Goal: Navigation & Orientation: Find specific page/section

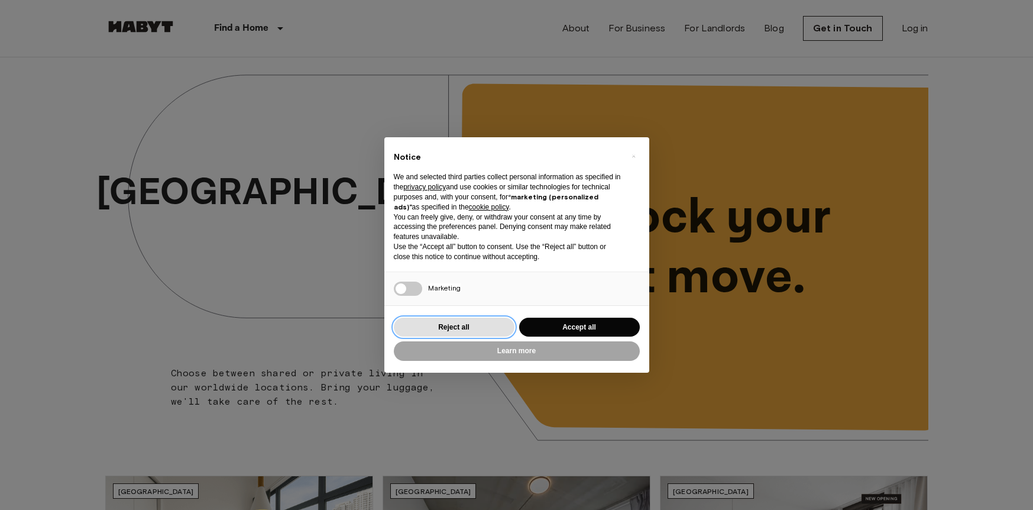
click at [457, 325] on button "Reject all" at bounding box center [454, 328] width 121 height 20
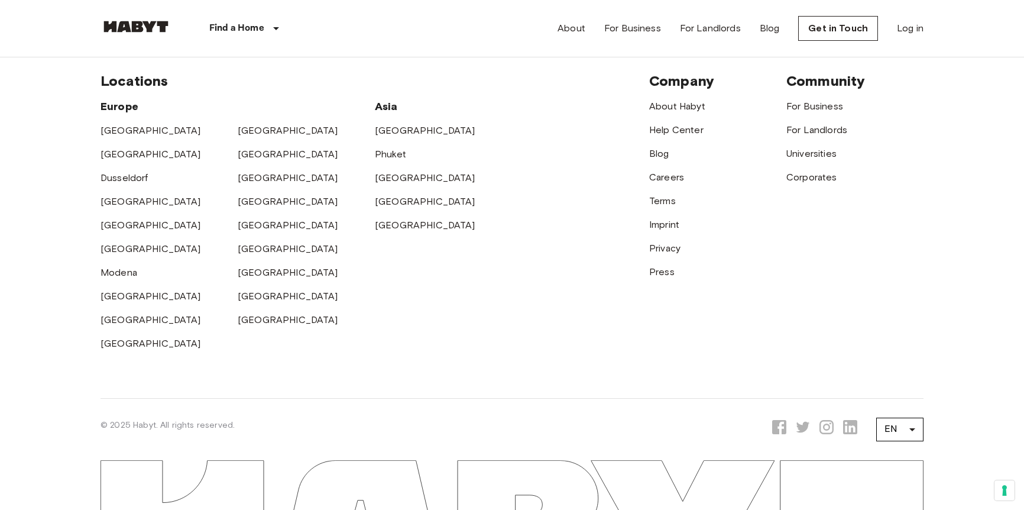
scroll to position [3075, 0]
click at [384, 182] on link "[GEOGRAPHIC_DATA]" at bounding box center [425, 176] width 101 height 11
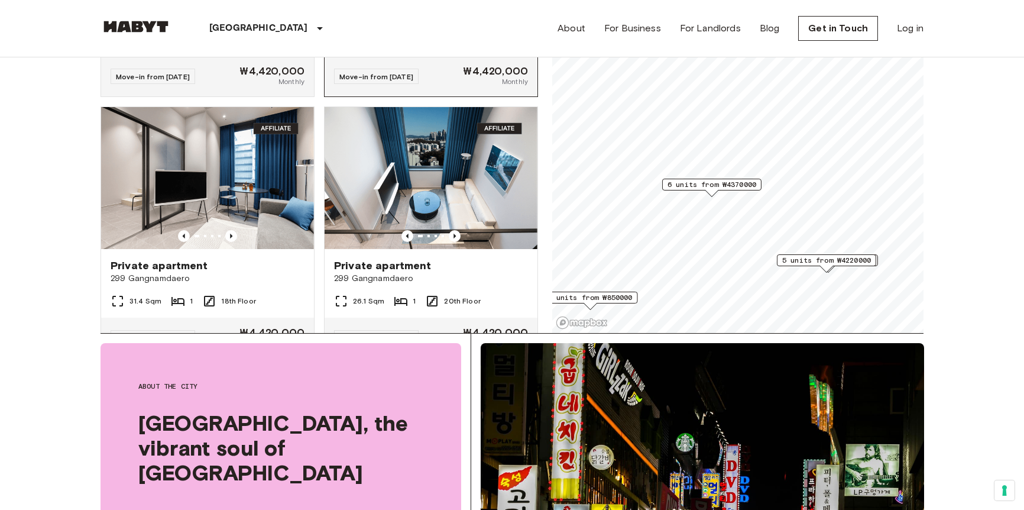
scroll to position [946, 0]
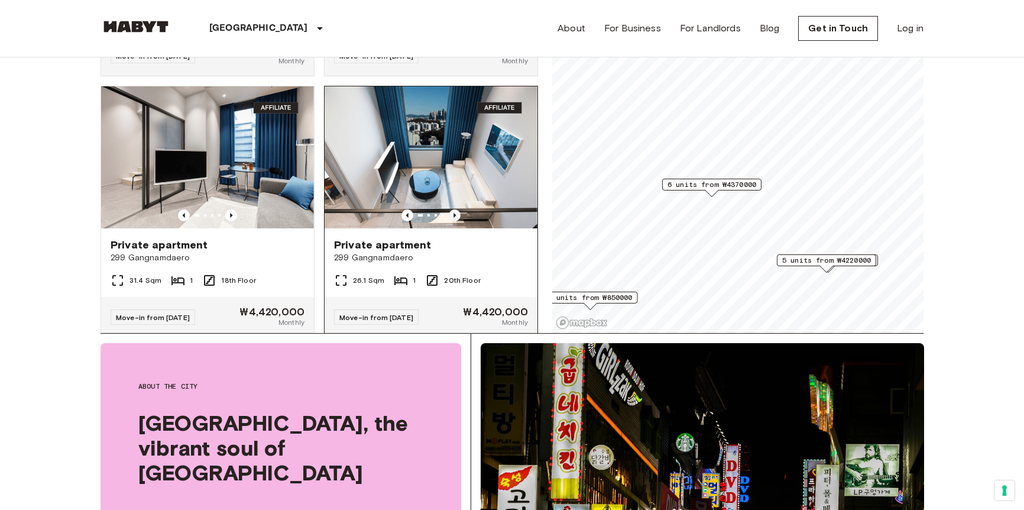
click at [449, 214] on icon "Previous image" at bounding box center [455, 215] width 12 height 12
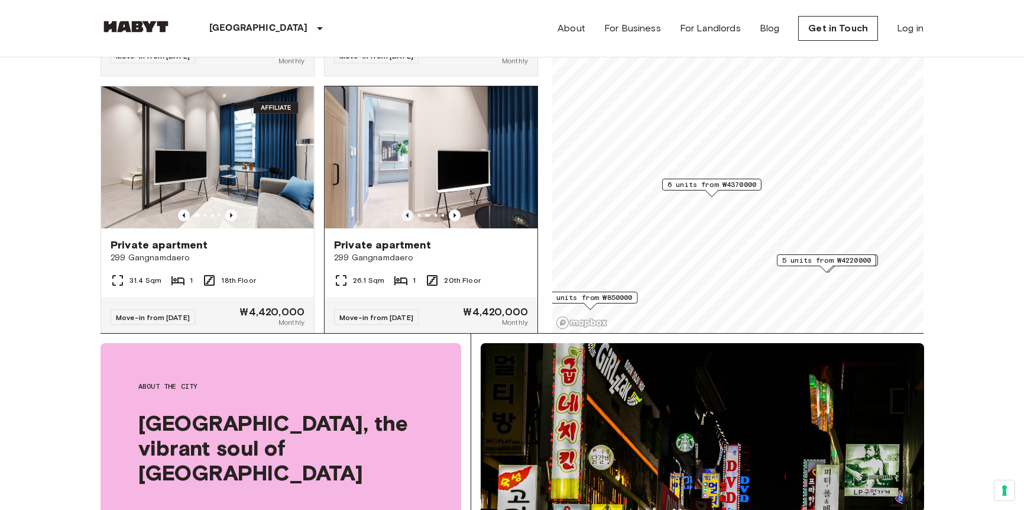
click at [402, 215] on icon "Previous image" at bounding box center [408, 215] width 12 height 12
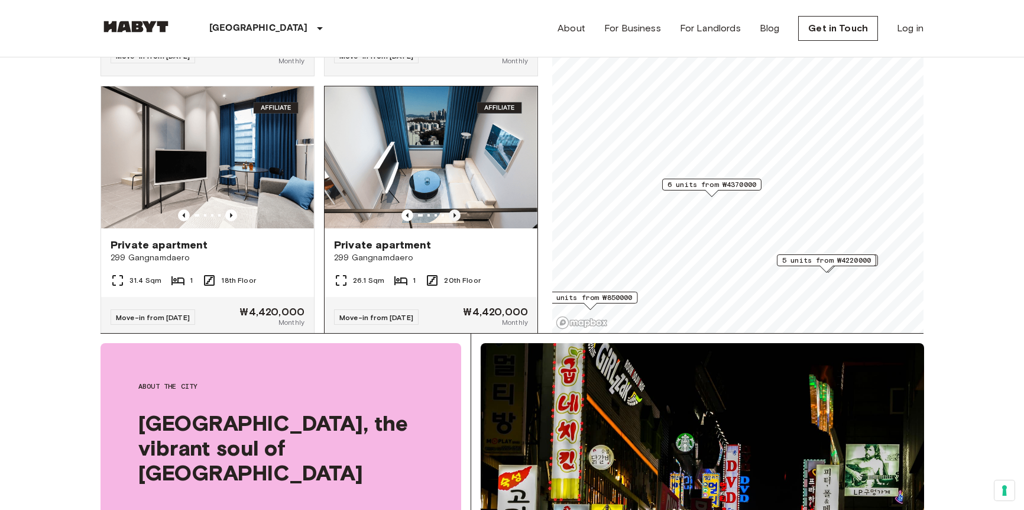
click at [454, 216] on icon "Previous image" at bounding box center [455, 215] width 2 height 5
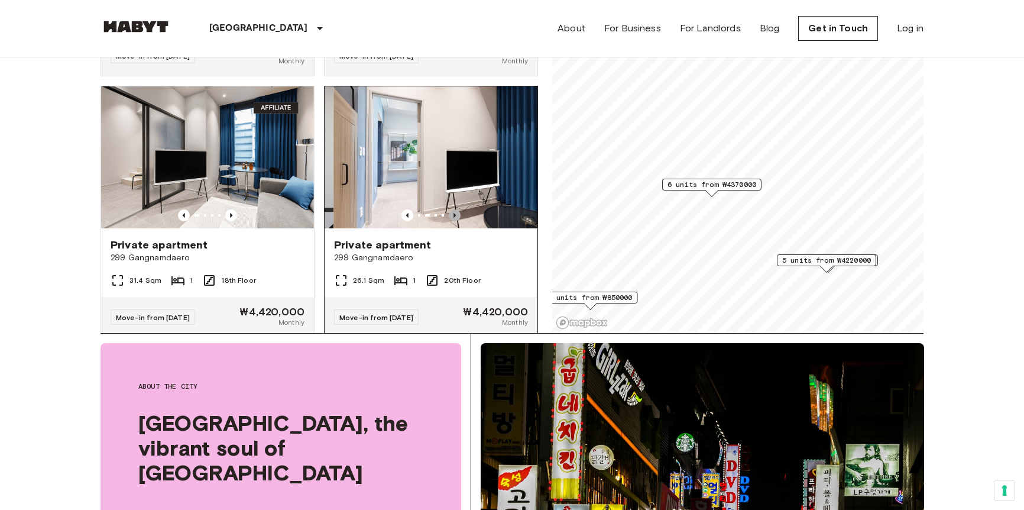
click at [454, 216] on icon "Previous image" at bounding box center [455, 215] width 2 height 5
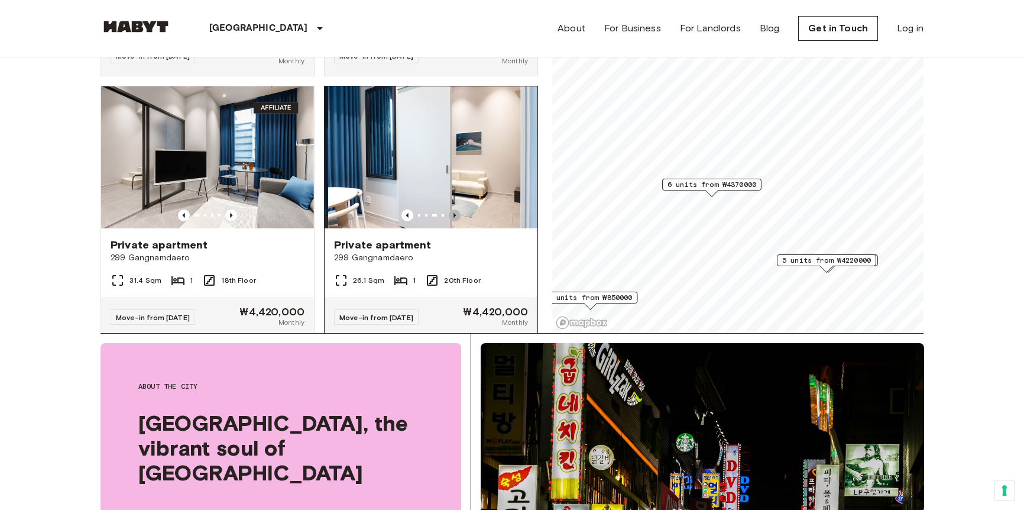
click at [454, 216] on icon "Previous image" at bounding box center [455, 215] width 2 height 5
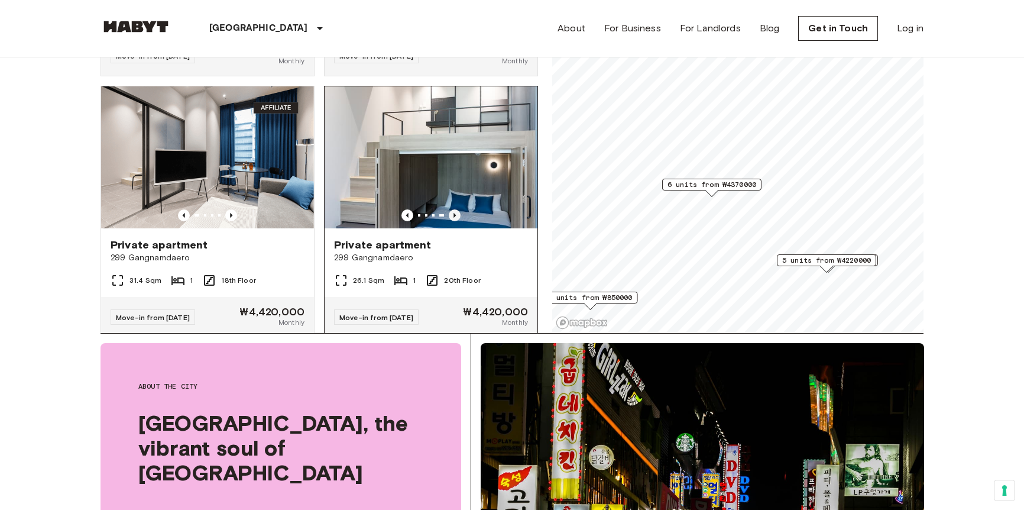
click at [454, 216] on icon "Previous image" at bounding box center [455, 215] width 2 height 5
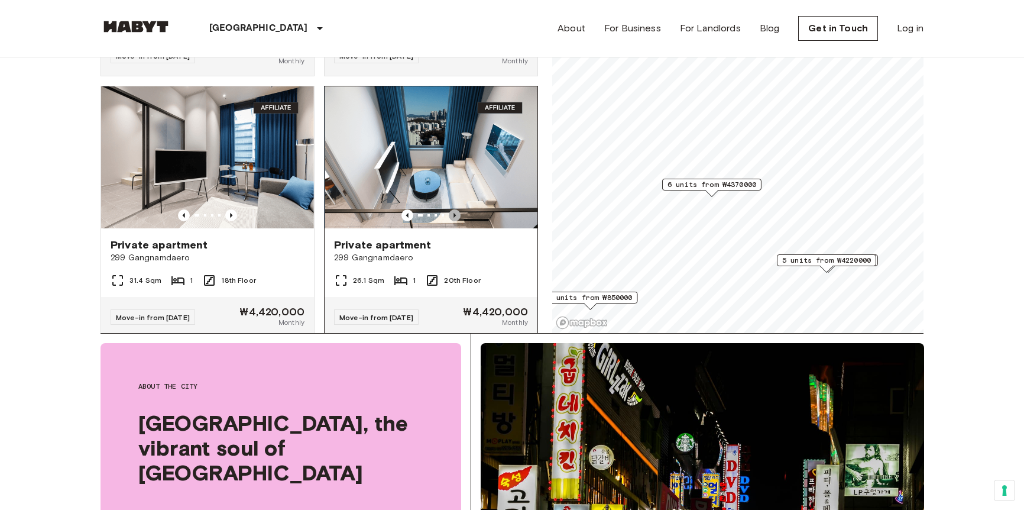
click at [454, 216] on icon "Previous image" at bounding box center [455, 215] width 2 height 5
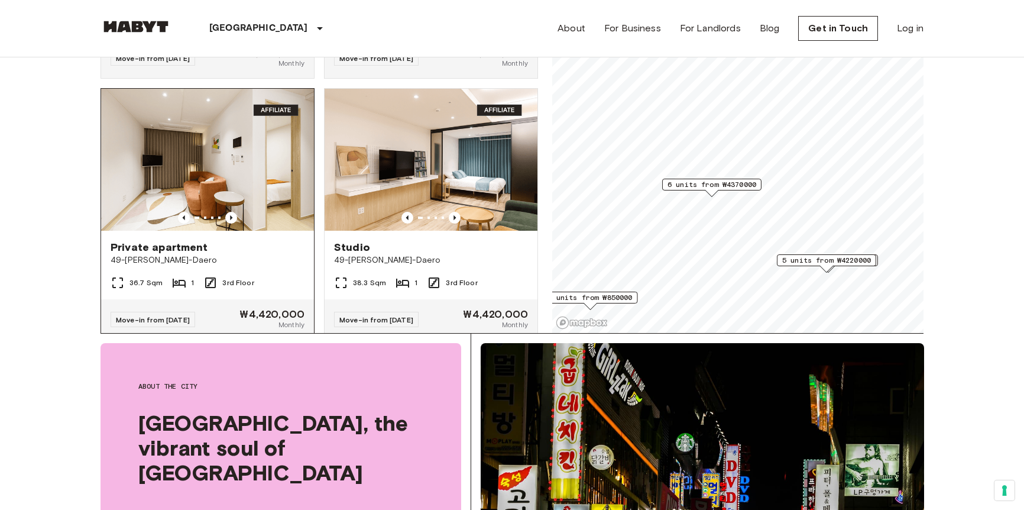
scroll to position [1242, 0]
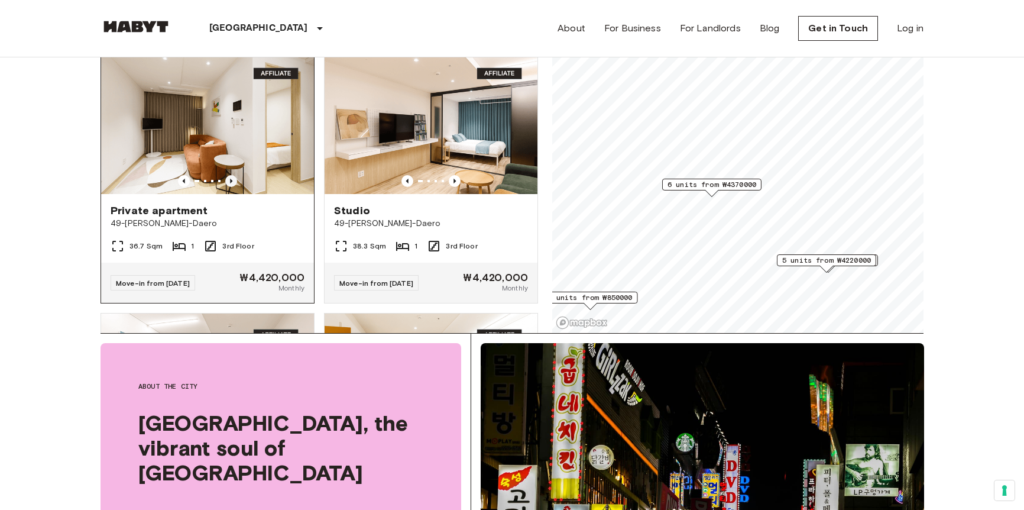
click at [228, 185] on icon "Previous image" at bounding box center [231, 181] width 12 height 12
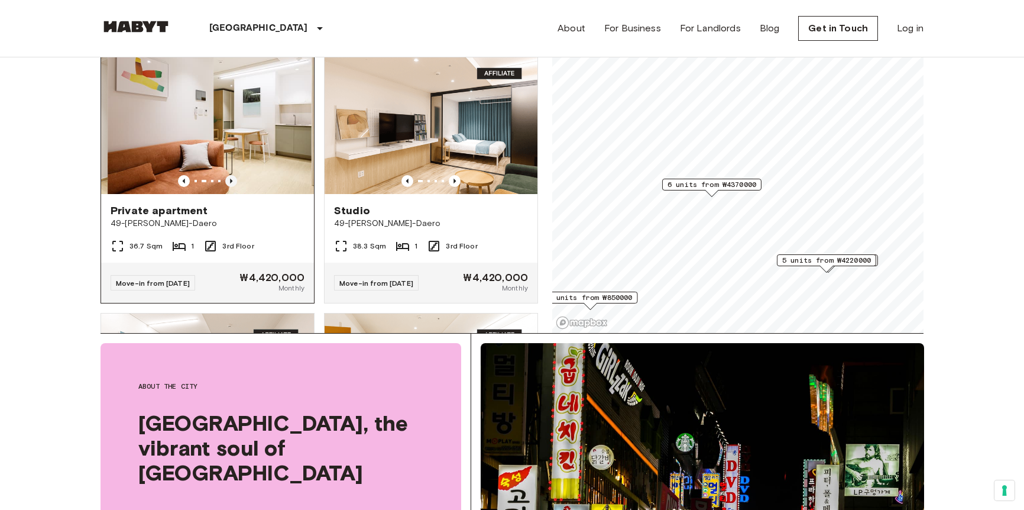
click at [228, 185] on icon "Previous image" at bounding box center [231, 181] width 12 height 12
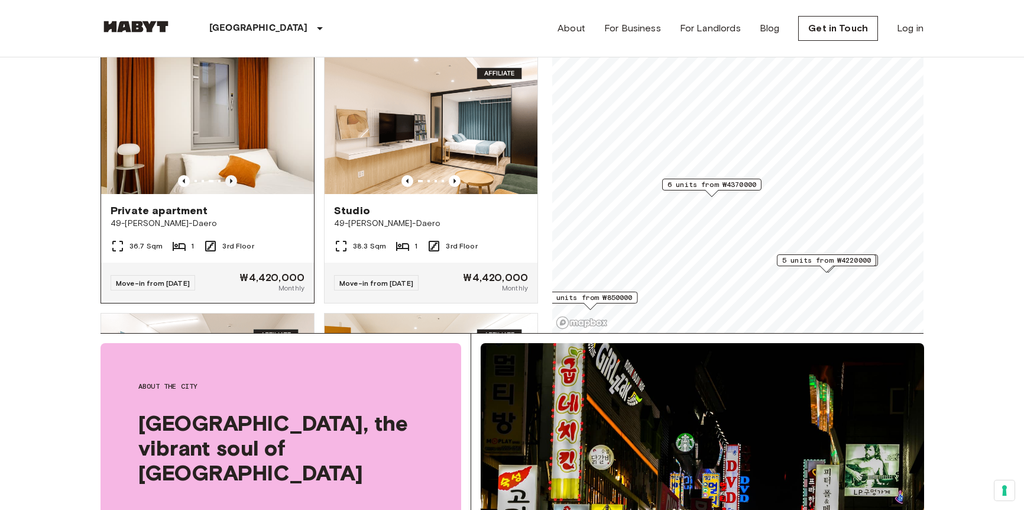
click at [228, 185] on icon "Previous image" at bounding box center [231, 181] width 12 height 12
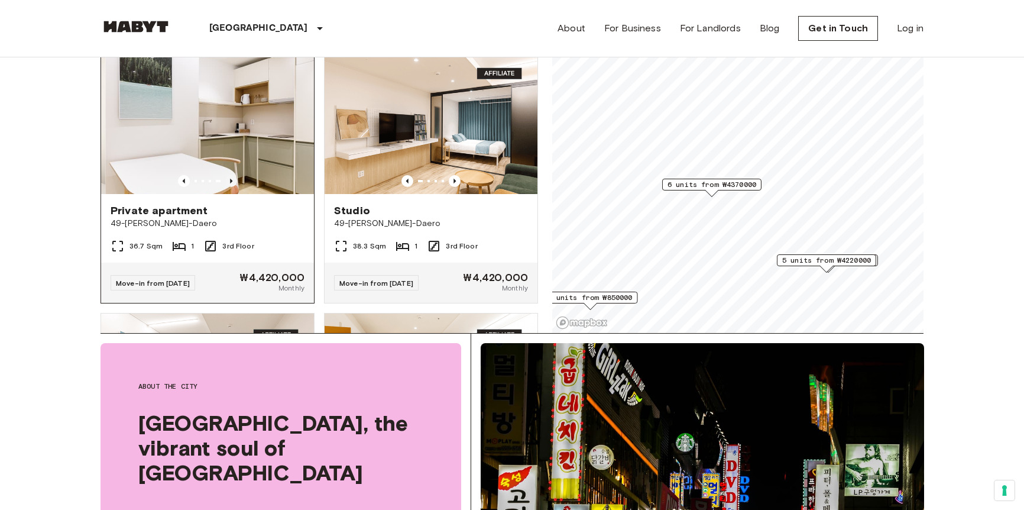
click at [228, 185] on icon "Previous image" at bounding box center [231, 181] width 12 height 12
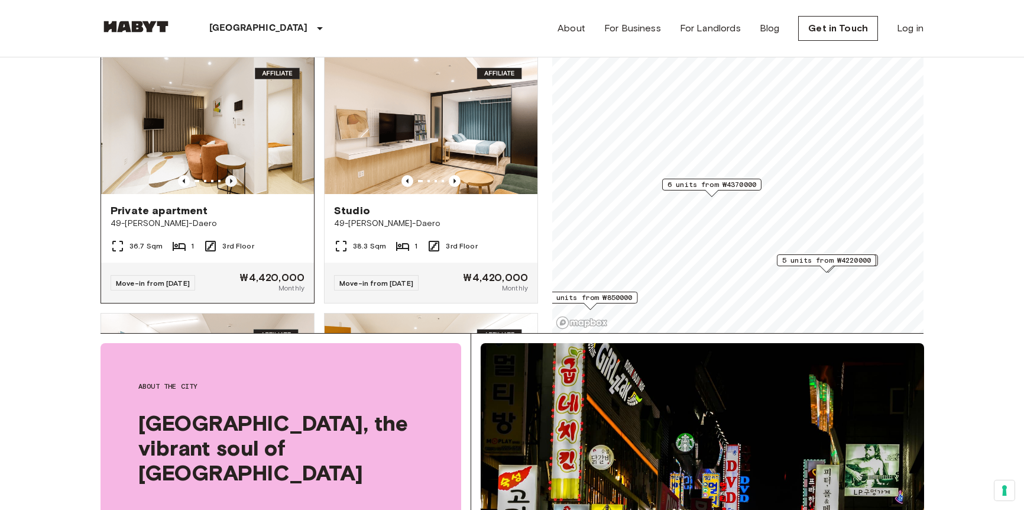
click at [228, 185] on icon "Previous image" at bounding box center [231, 181] width 12 height 12
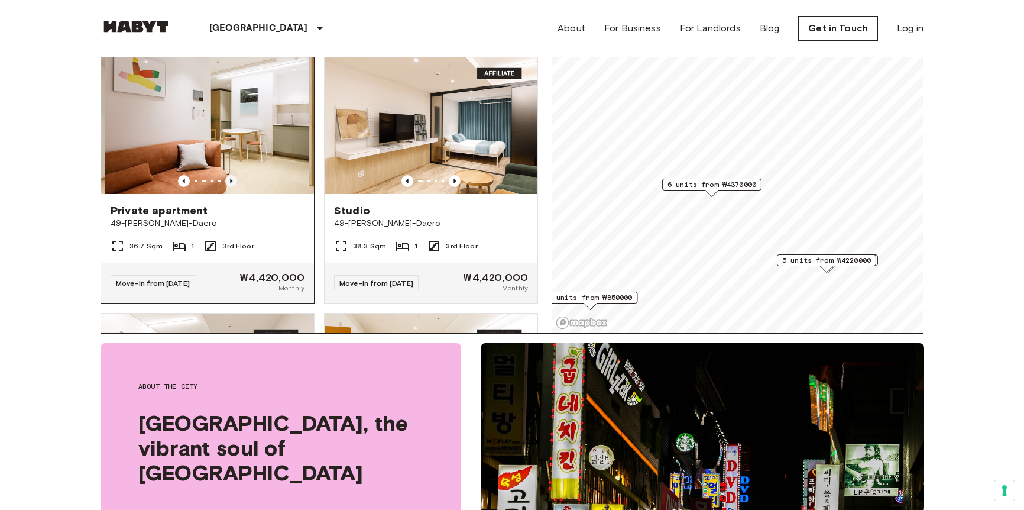
click at [228, 185] on icon "Previous image" at bounding box center [231, 181] width 12 height 12
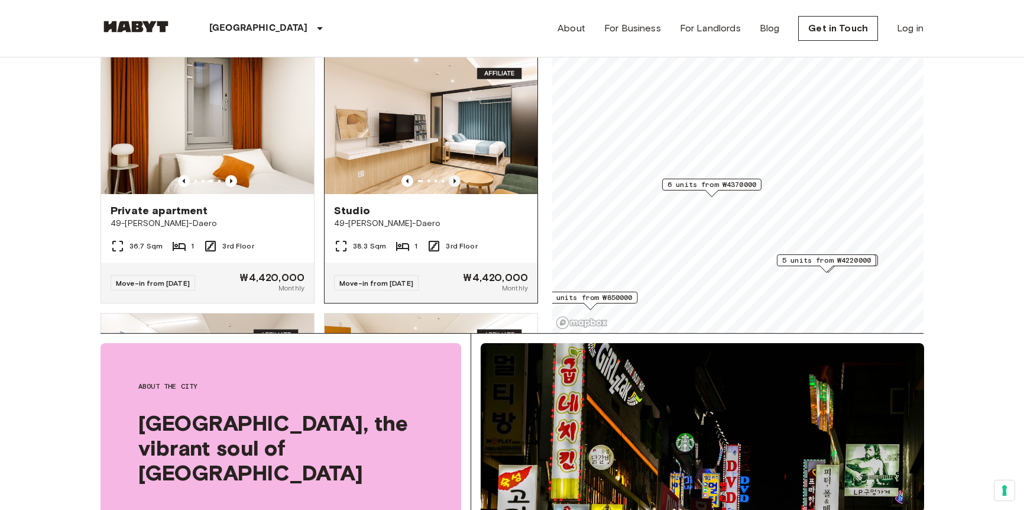
click at [449, 186] on icon "Previous image" at bounding box center [455, 181] width 12 height 12
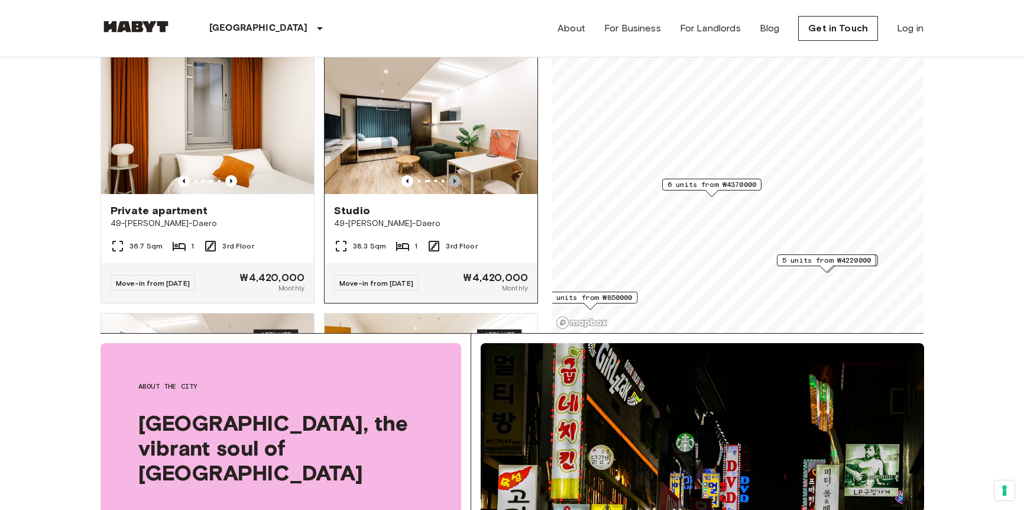
click at [454, 183] on icon "Previous image" at bounding box center [455, 181] width 2 height 5
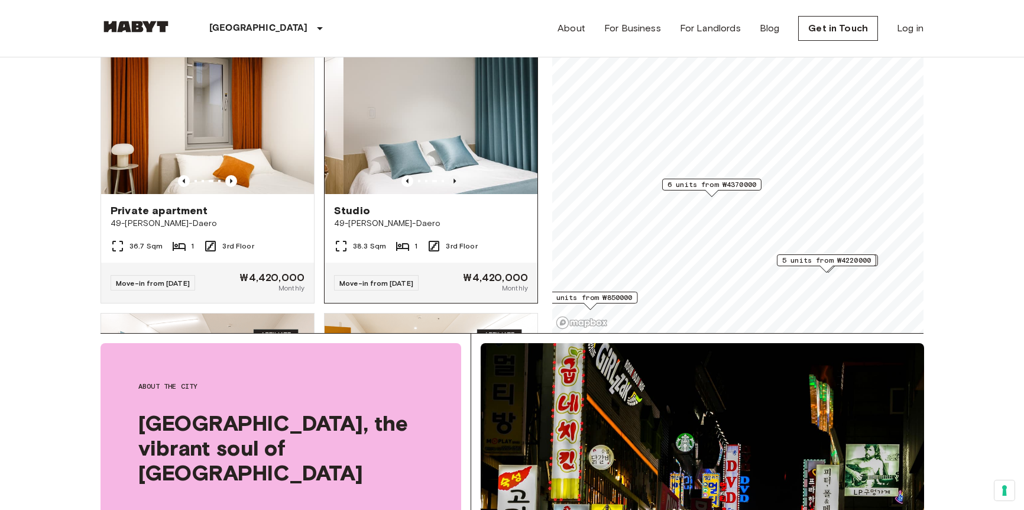
click at [454, 183] on icon "Previous image" at bounding box center [455, 181] width 2 height 5
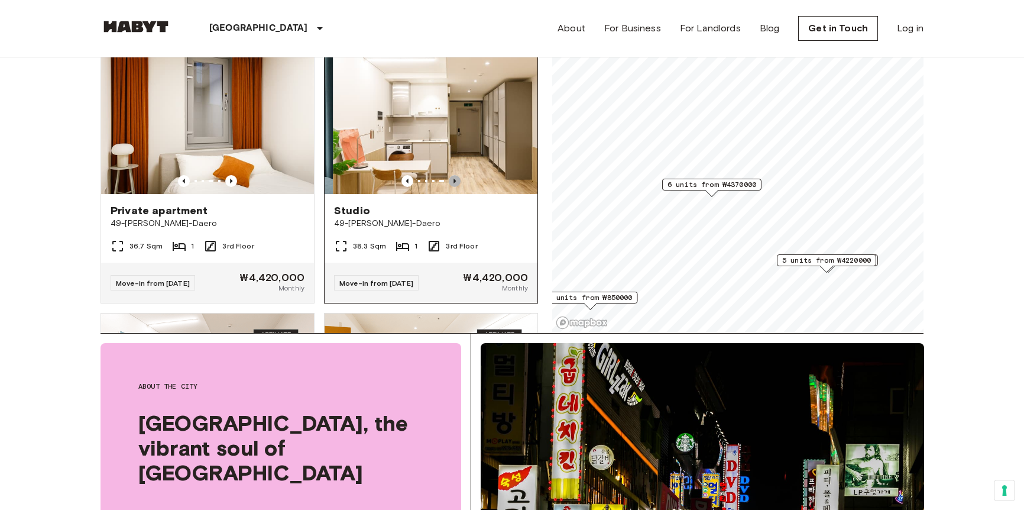
click at [449, 186] on icon "Previous image" at bounding box center [455, 181] width 12 height 12
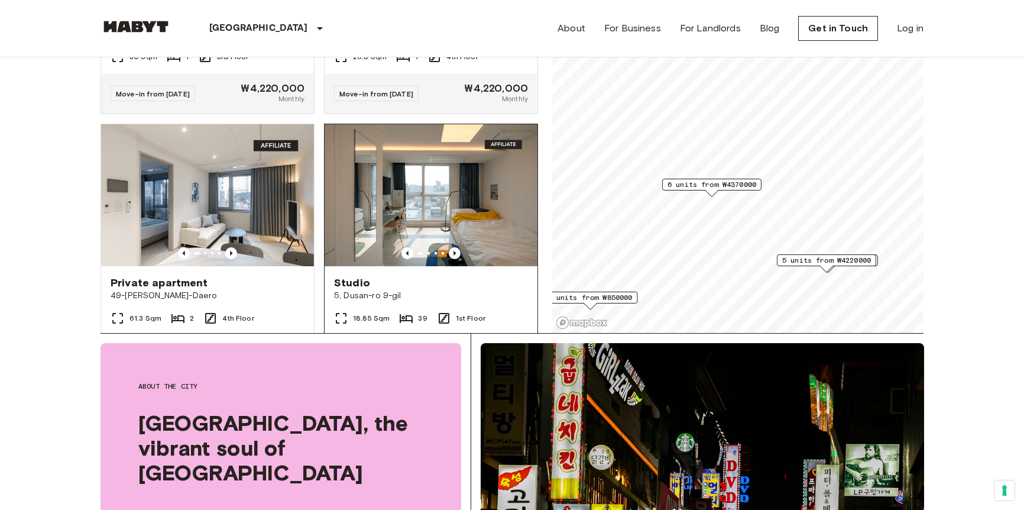
scroll to position [1715, 0]
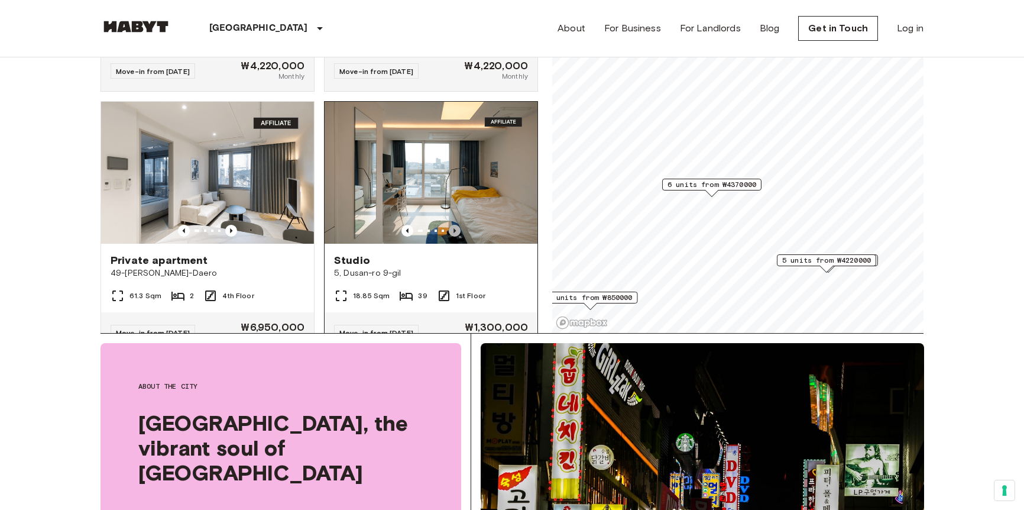
click at [449, 237] on icon "Previous image" at bounding box center [455, 231] width 12 height 12
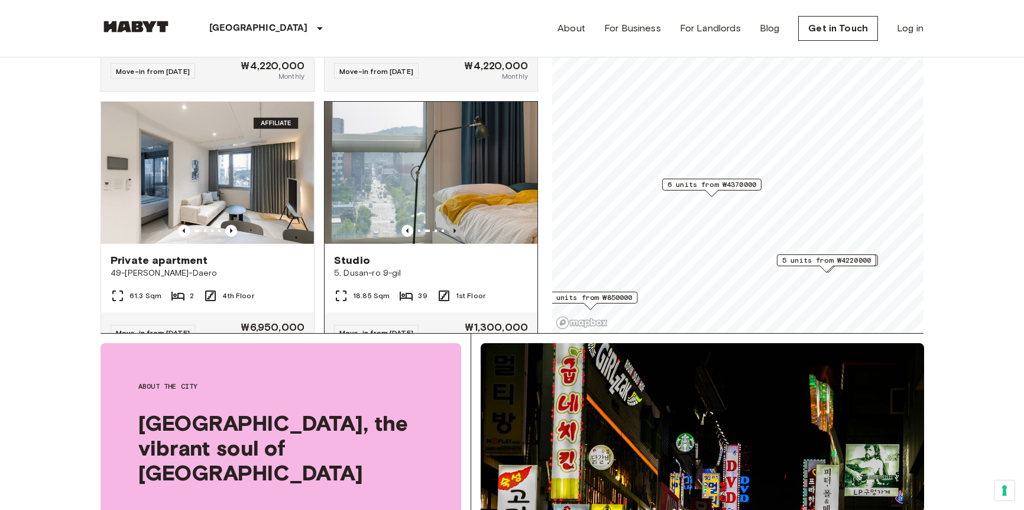
click at [449, 237] on icon "Previous image" at bounding box center [455, 231] width 12 height 12
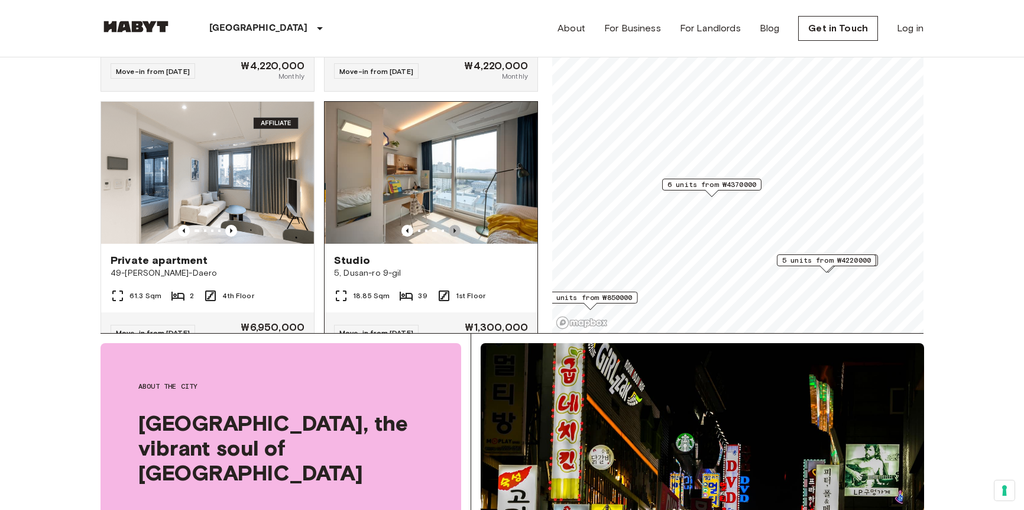
click at [449, 237] on icon "Previous image" at bounding box center [455, 231] width 12 height 12
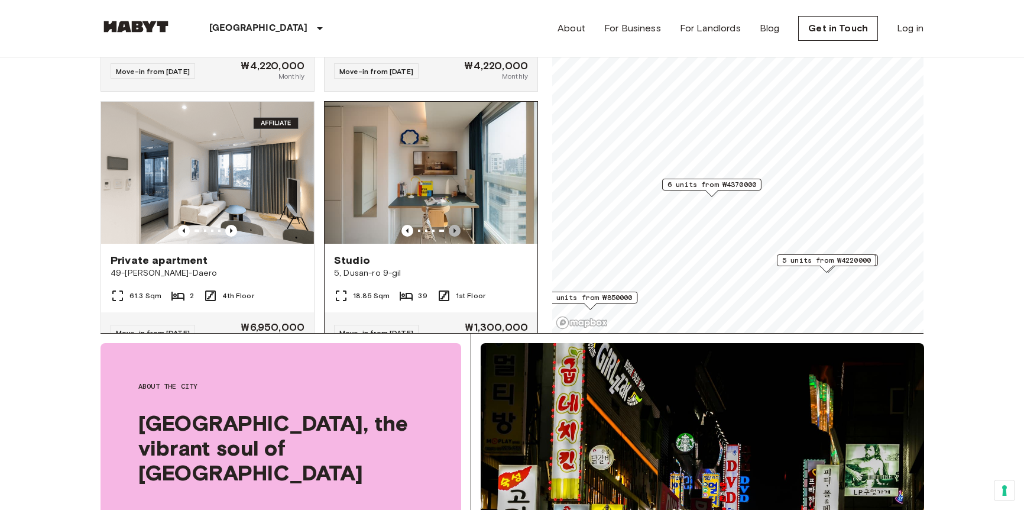
click at [449, 237] on icon "Previous image" at bounding box center [455, 231] width 12 height 12
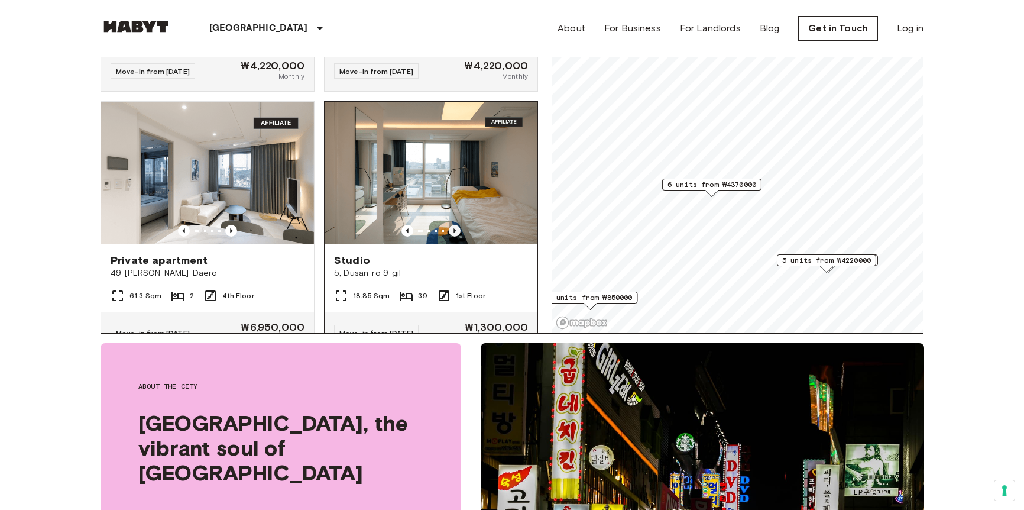
click at [449, 237] on icon "Previous image" at bounding box center [455, 231] width 12 height 12
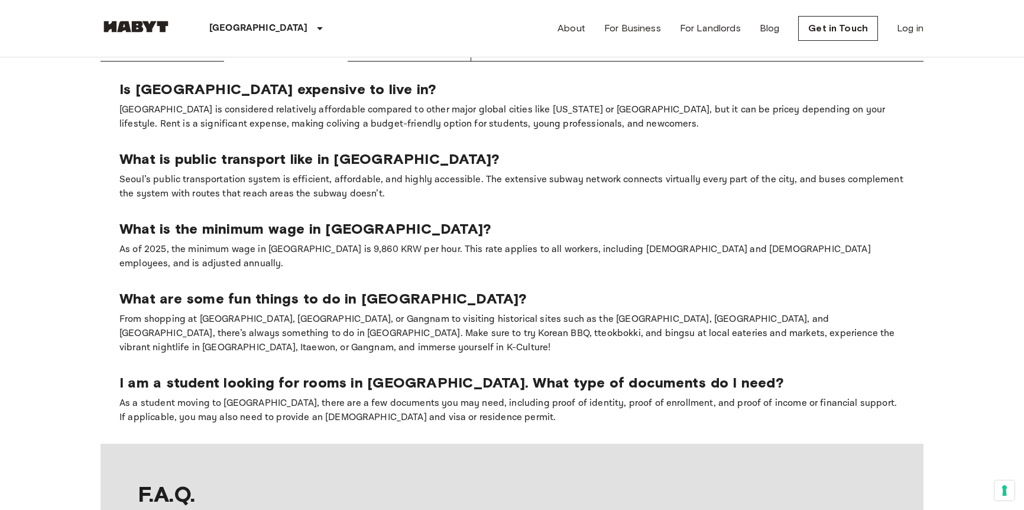
scroll to position [946, 0]
